Goal: Information Seeking & Learning: Learn about a topic

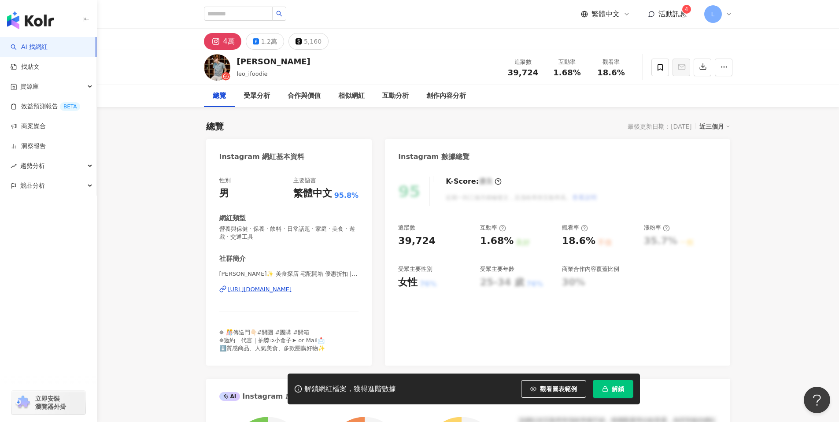
click at [26, 16] on img "button" at bounding box center [30, 20] width 47 height 18
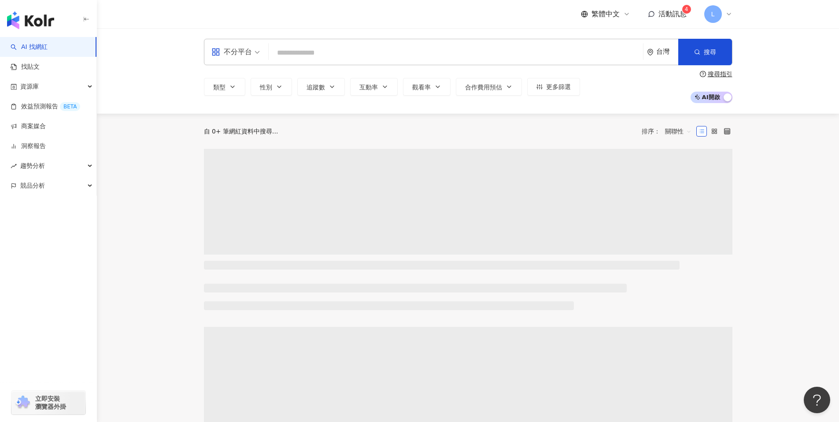
click at [335, 50] on input "search" at bounding box center [455, 53] width 367 height 17
type input "**********"
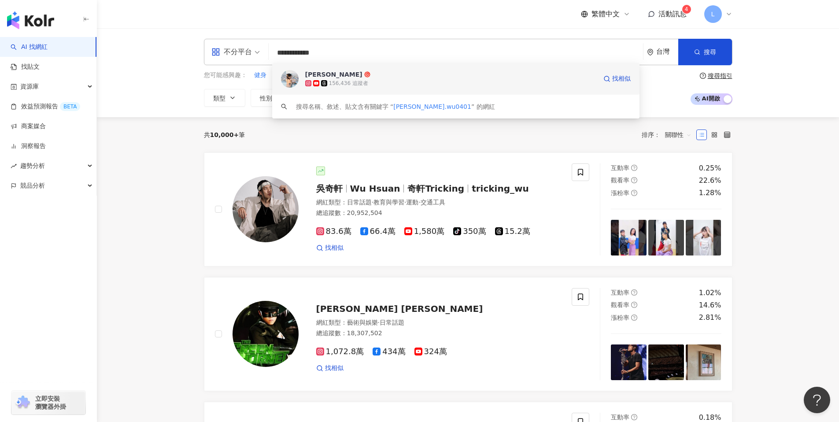
click at [301, 86] on div "安九 156,436 追蹤者 找相似" at bounding box center [455, 79] width 367 height 32
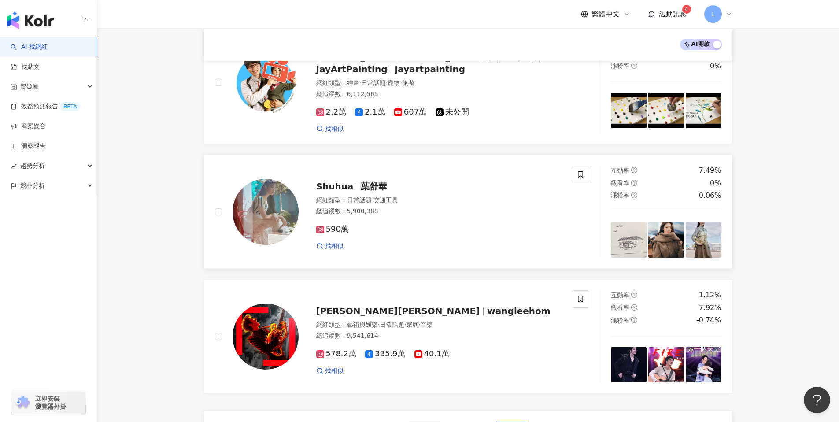
scroll to position [1414, 0]
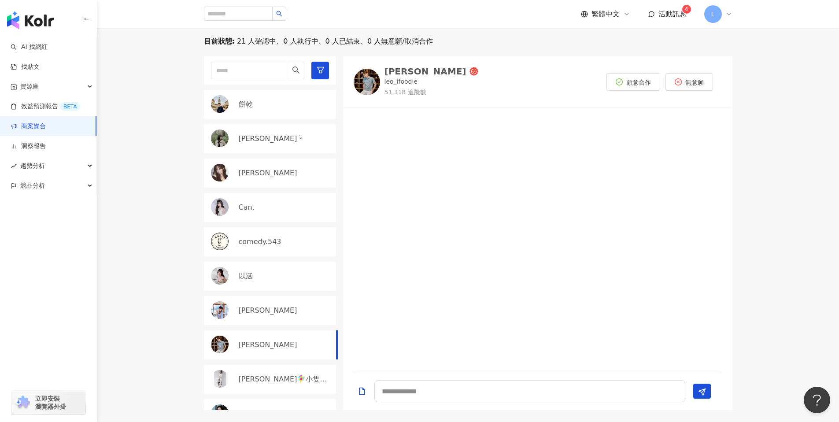
scroll to position [233, 0]
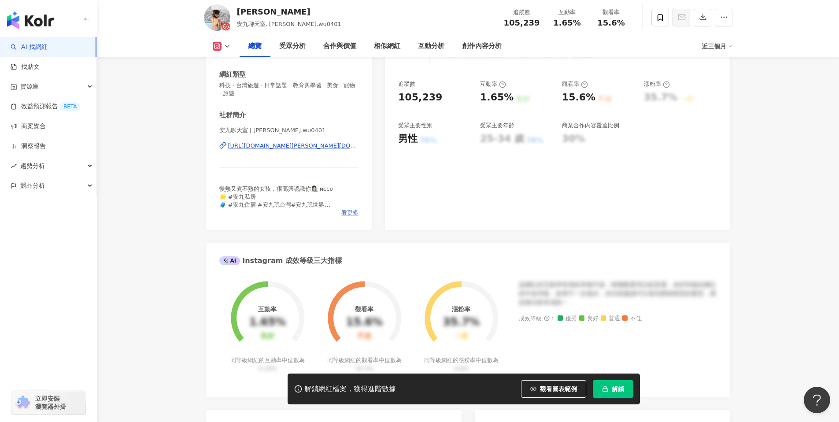
scroll to position [69, 0]
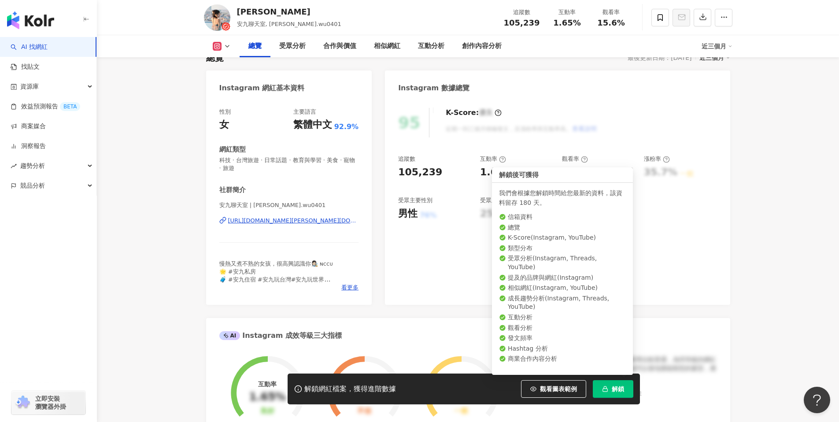
click at [624, 387] on button "解鎖" at bounding box center [613, 389] width 41 height 18
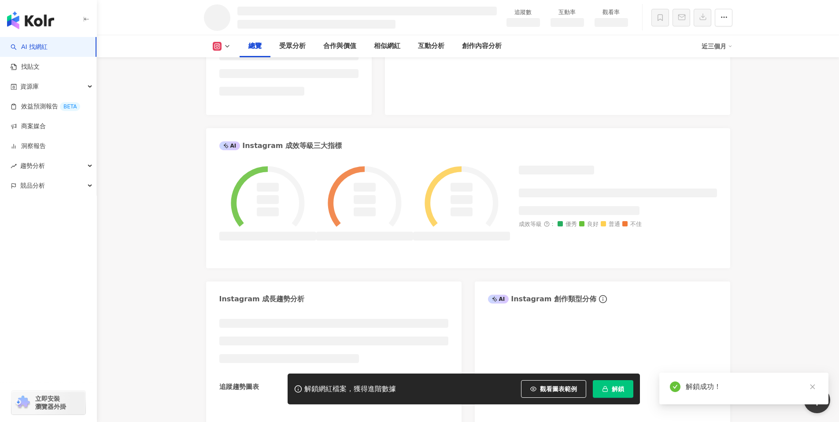
scroll to position [248, 0]
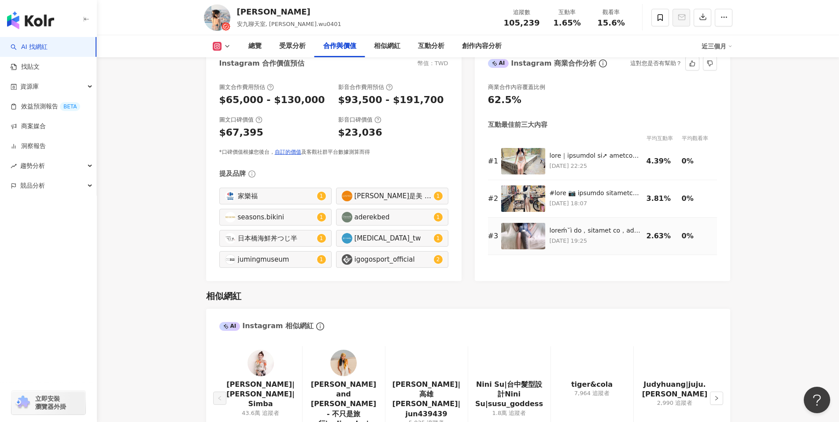
scroll to position [1255, 0]
